Goal: Information Seeking & Learning: Learn about a topic

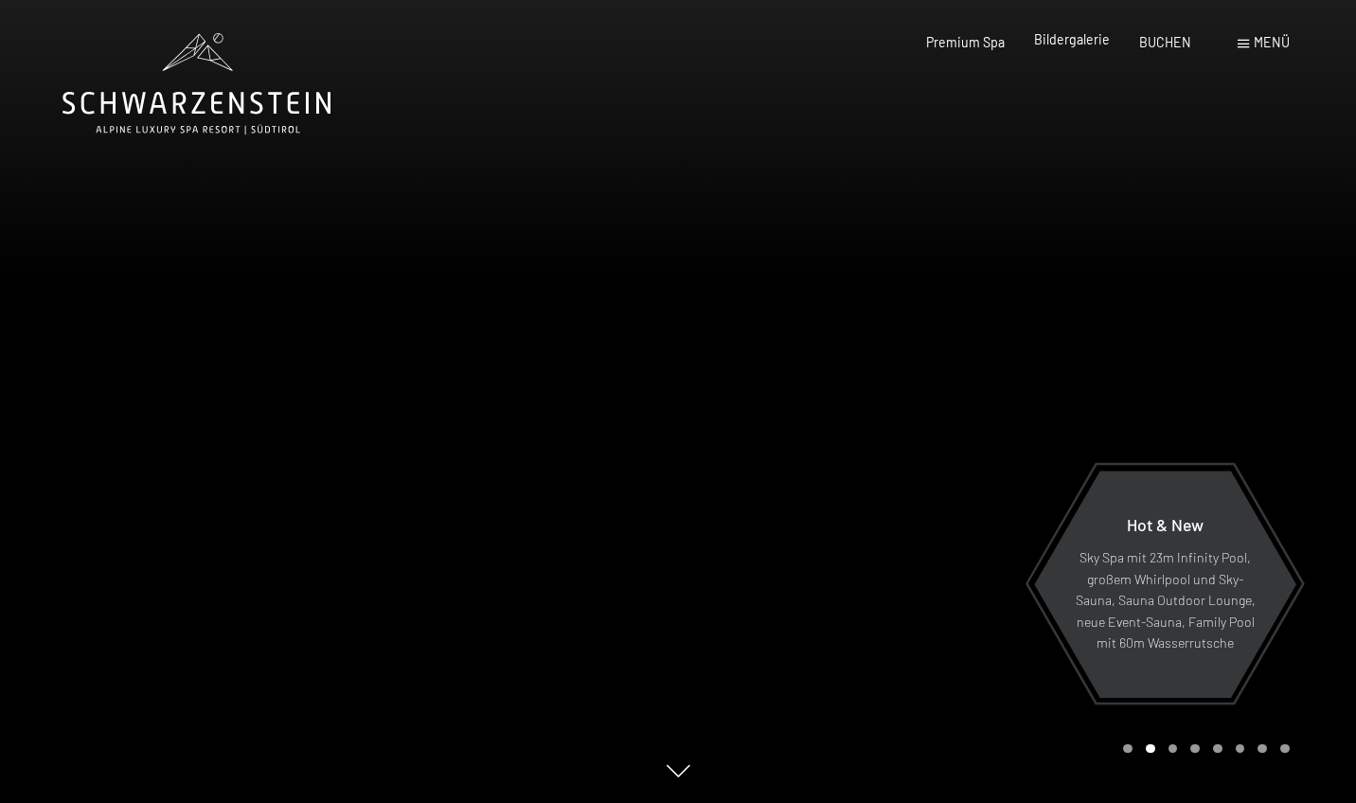
click at [1067, 44] on span "Bildergalerie" at bounding box center [1072, 39] width 76 height 16
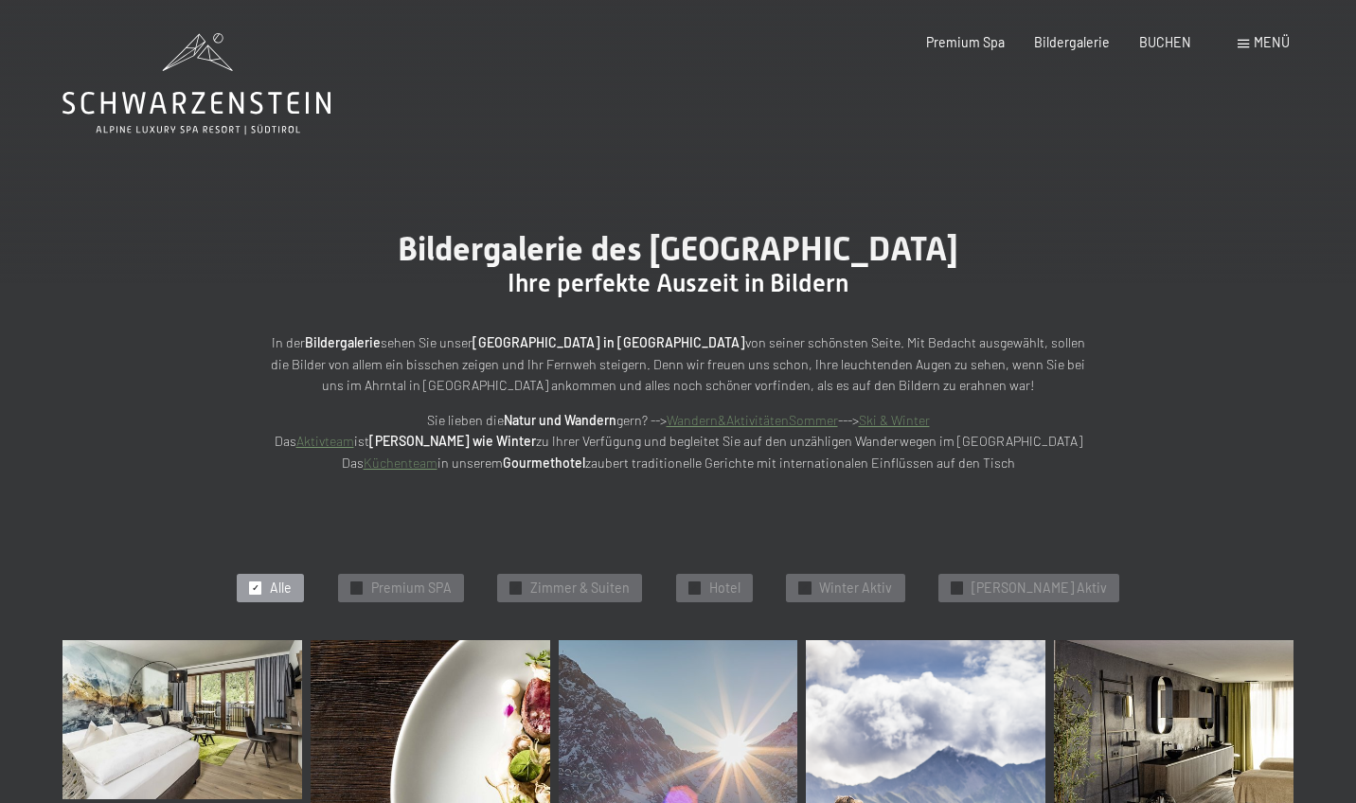
click at [1258, 48] on span "Menü" at bounding box center [1271, 42] width 36 height 16
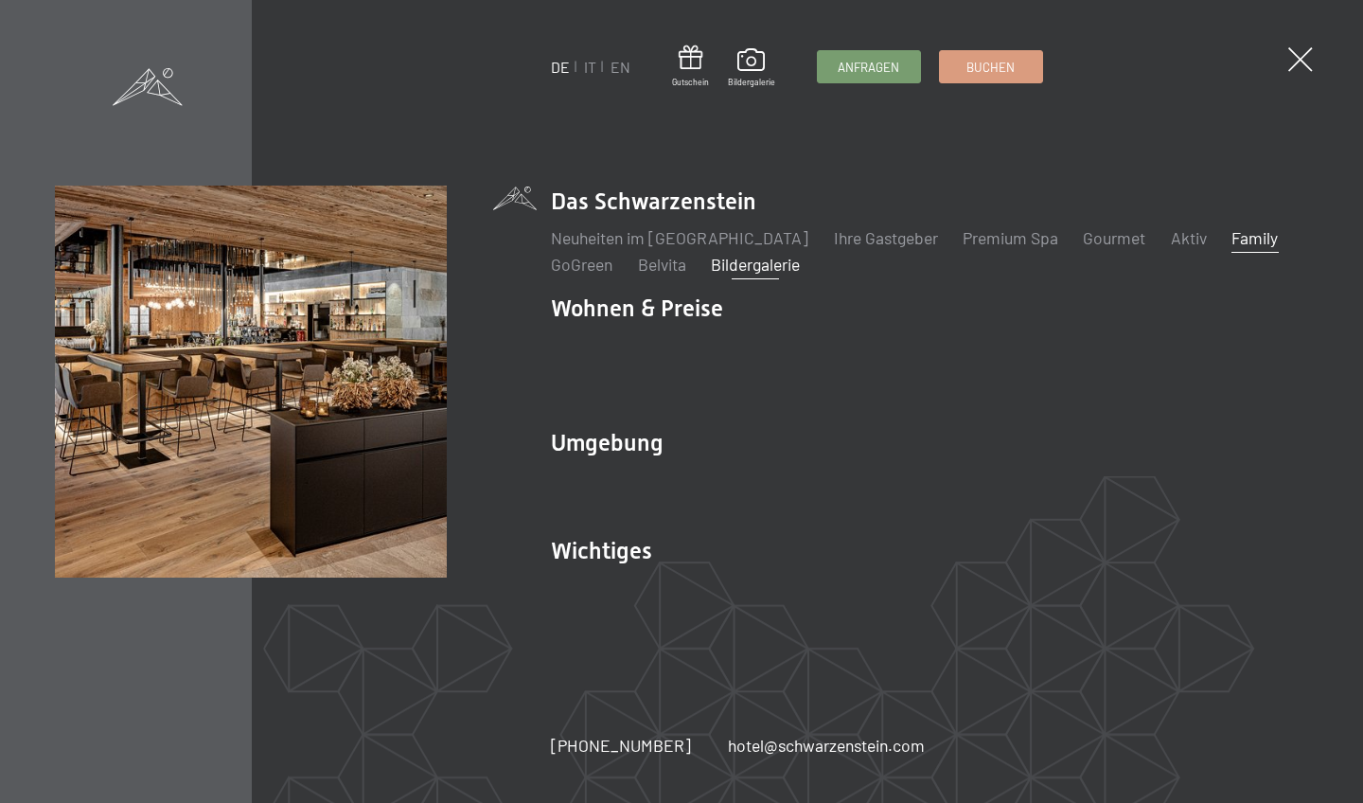
click at [1232, 248] on link "Family" at bounding box center [1255, 237] width 46 height 21
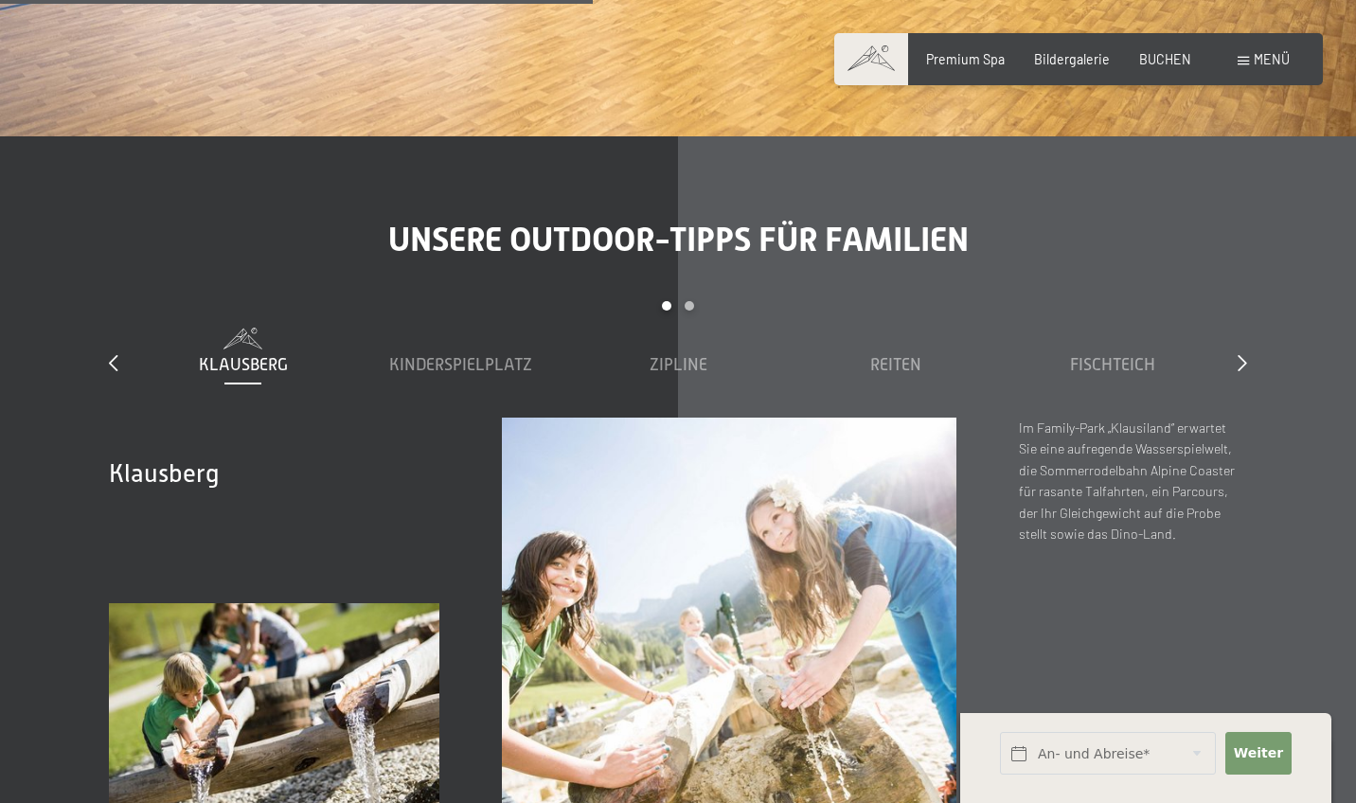
scroll to position [5530, 0]
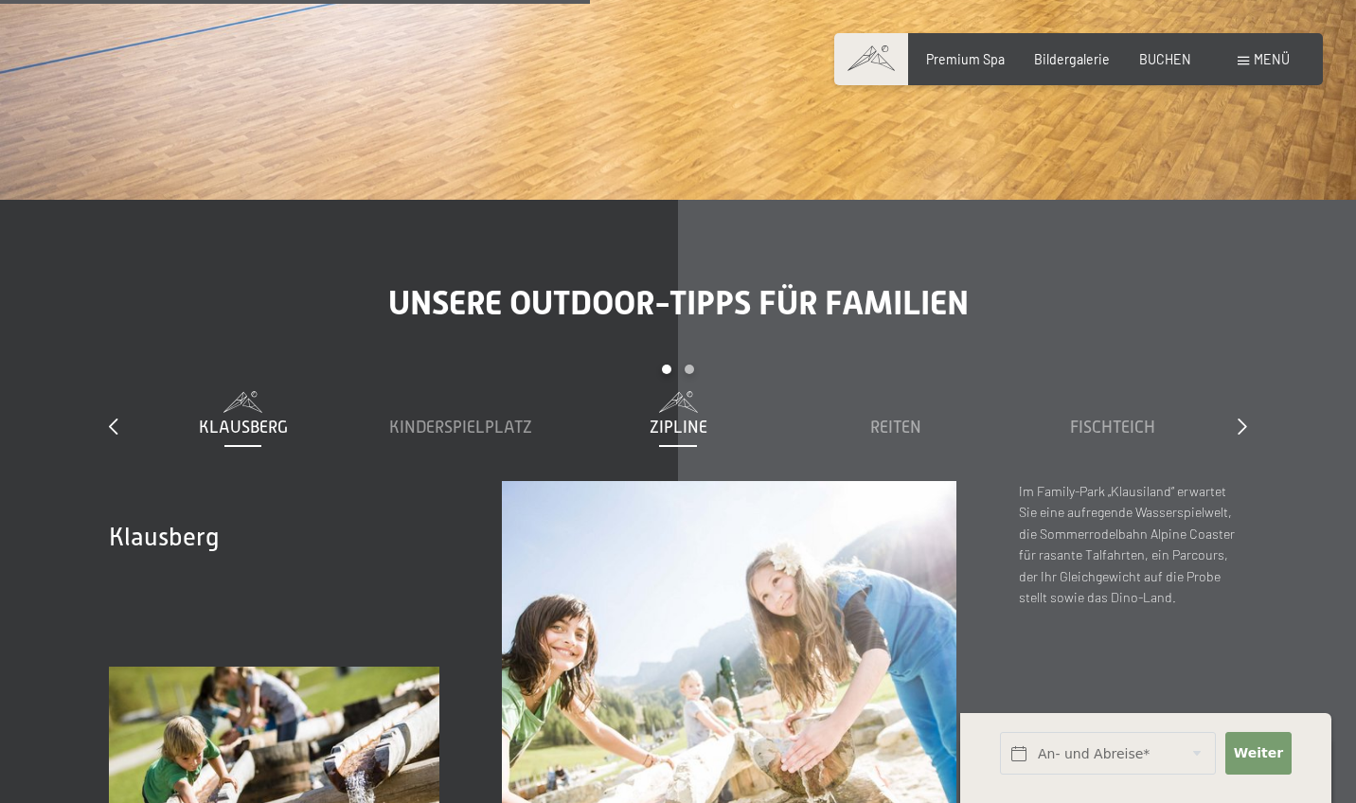
click at [713, 416] on div "Zipline" at bounding box center [677, 428] width 201 height 24
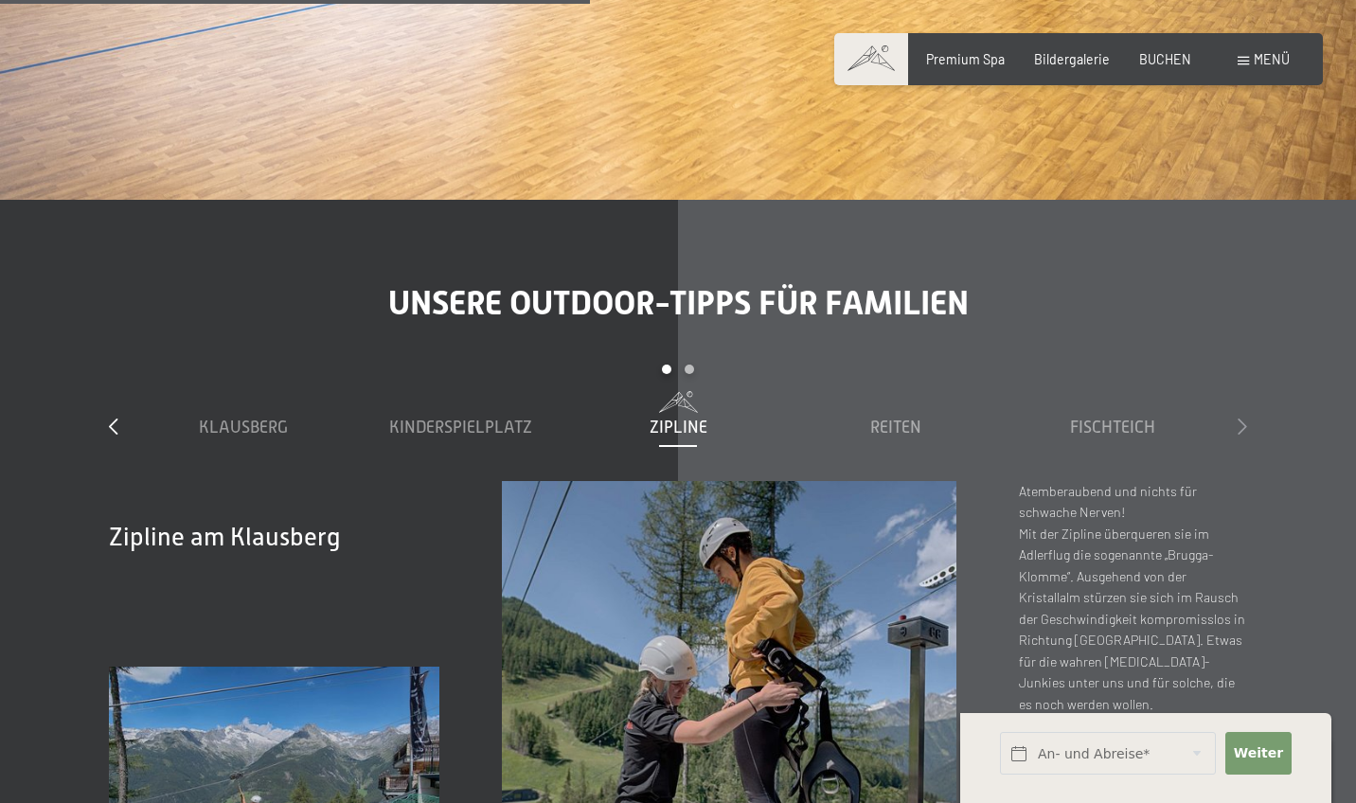
click at [1244, 417] on icon at bounding box center [1241, 425] width 9 height 17
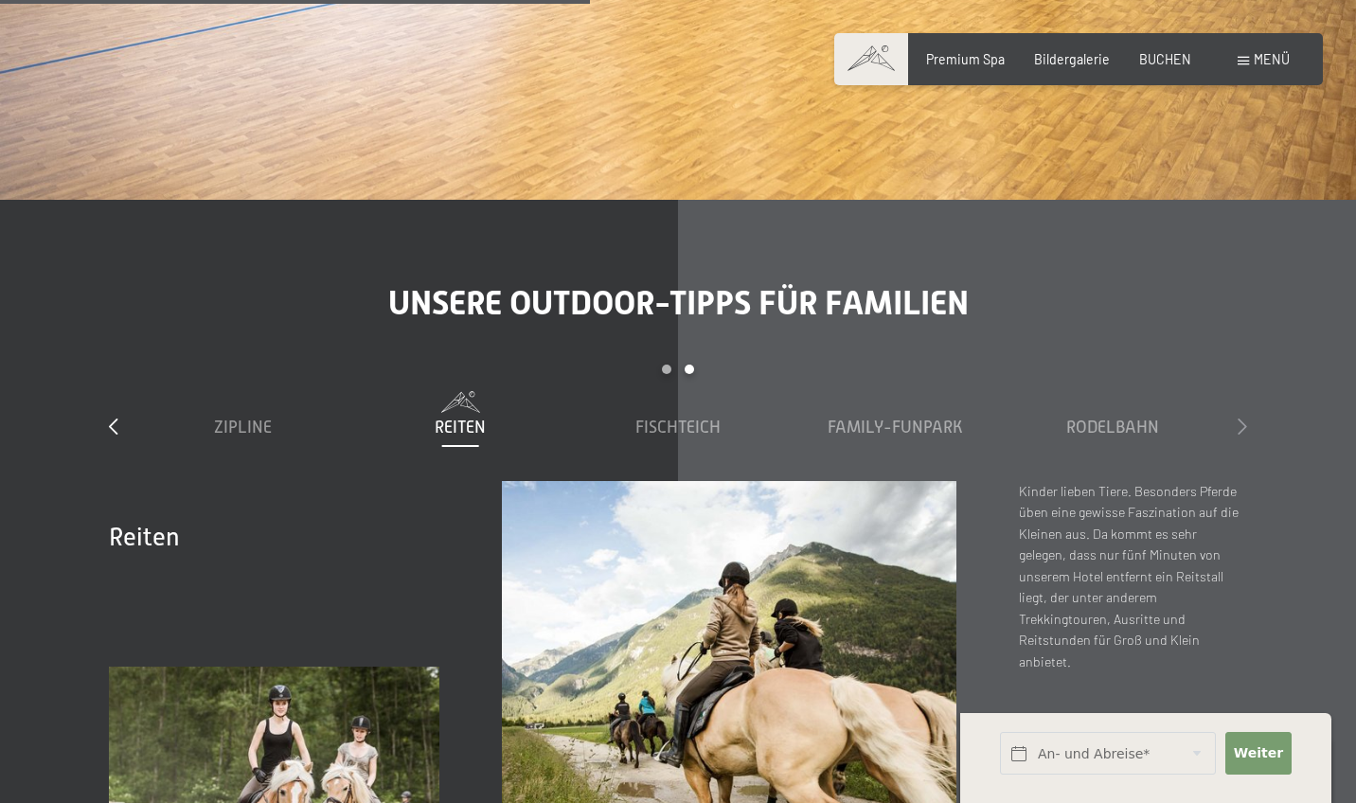
click at [1244, 417] on icon at bounding box center [1241, 425] width 9 height 17
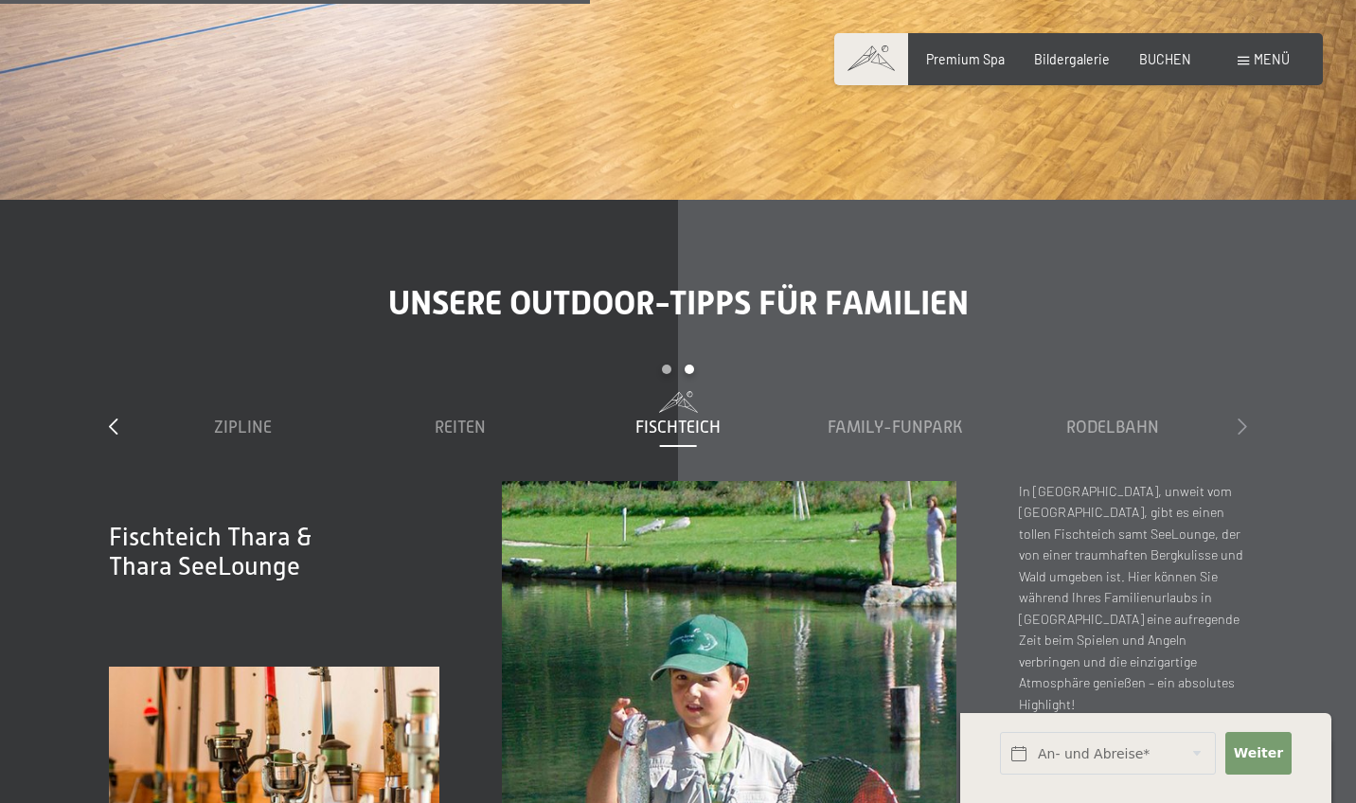
click at [1244, 417] on icon at bounding box center [1241, 425] width 9 height 17
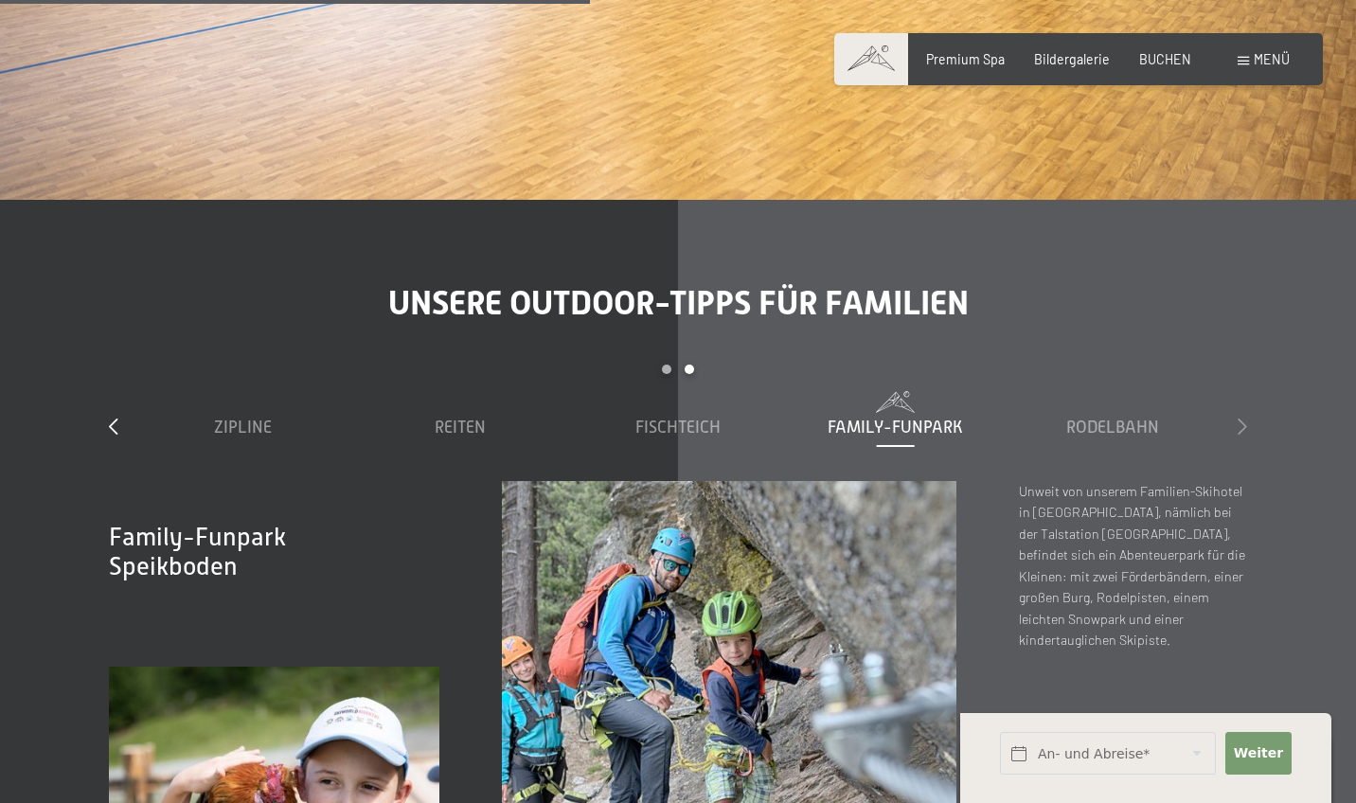
click at [1244, 417] on icon at bounding box center [1241, 425] width 9 height 17
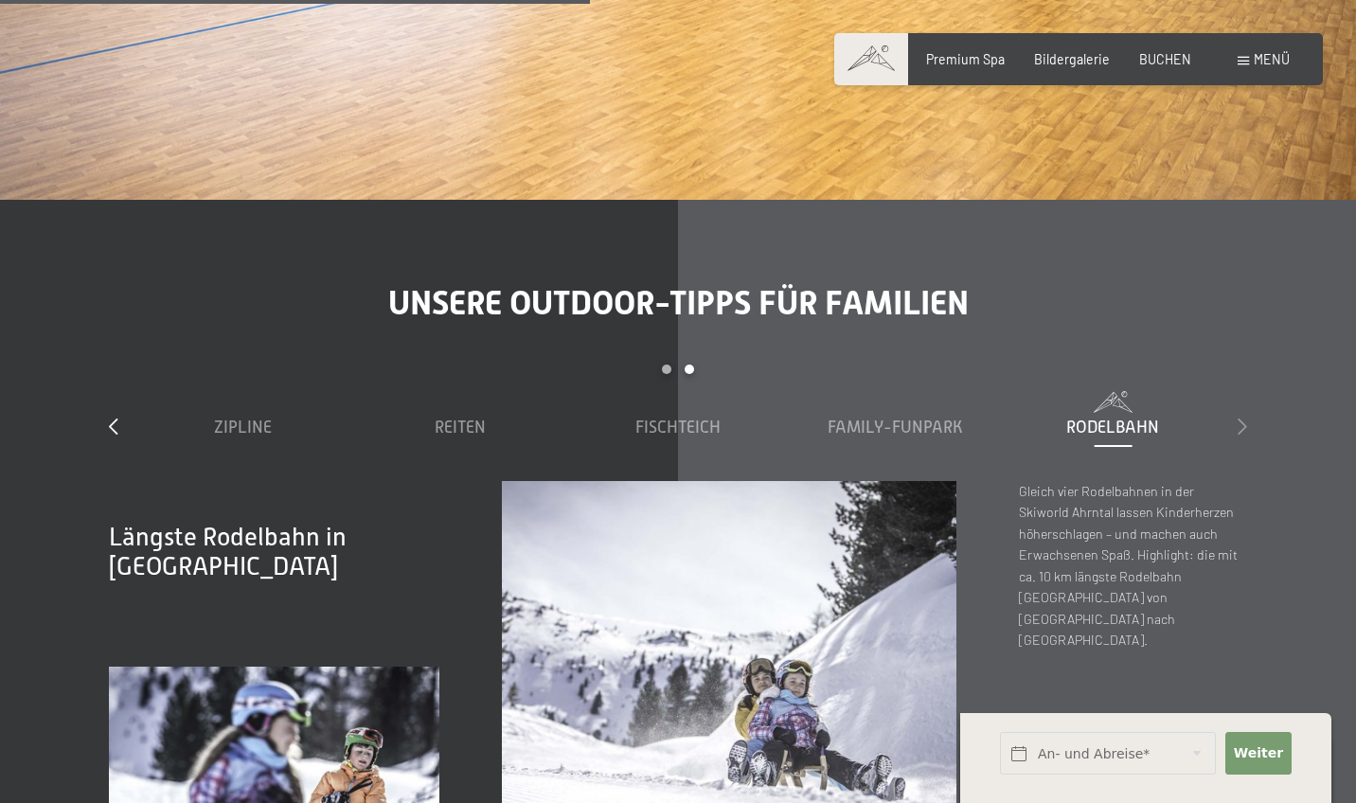
click at [1244, 417] on icon at bounding box center [1241, 425] width 9 height 17
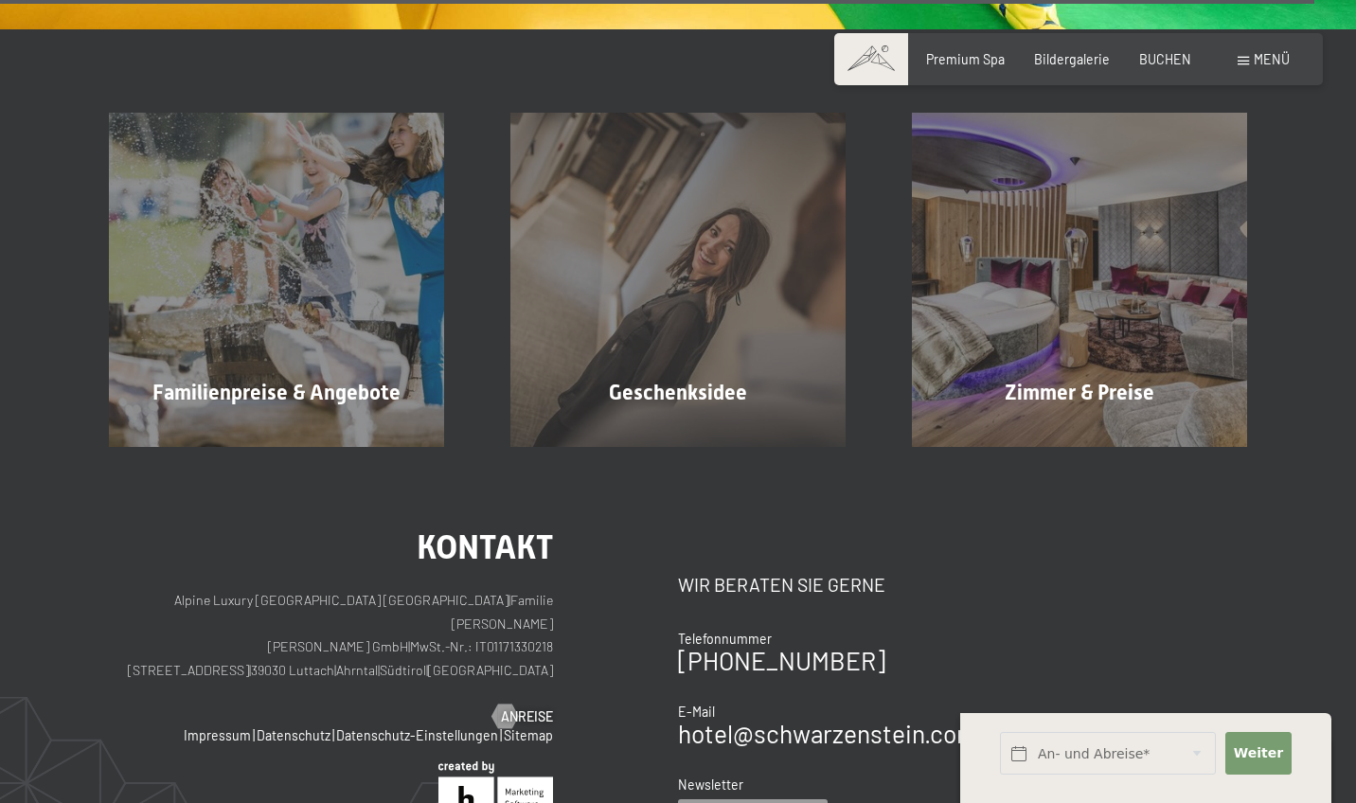
scroll to position [11887, 0]
